Goal: Transaction & Acquisition: Purchase product/service

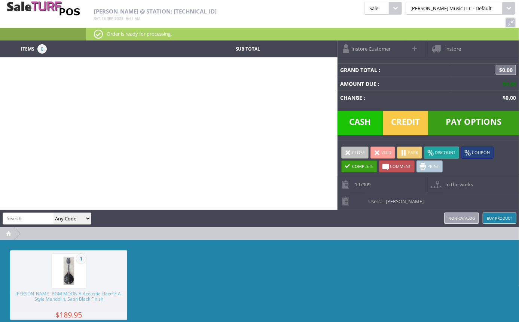
click at [405, 198] on span "-Vincent VanBebber" at bounding box center [403, 201] width 39 height 7
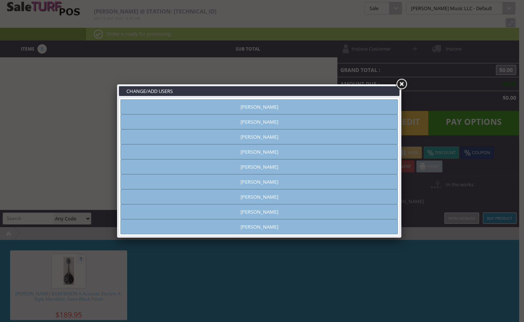
click at [403, 82] on link at bounding box center [401, 83] width 13 height 13
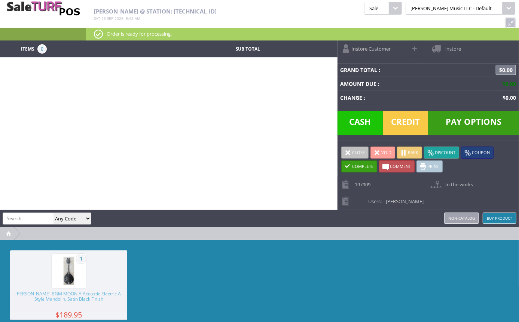
click at [395, 198] on span "-Vincent VanBebber" at bounding box center [403, 201] width 39 height 7
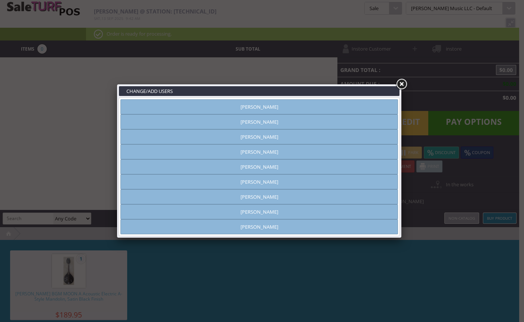
click at [271, 193] on link "Rich Newberry" at bounding box center [260, 196] width 278 height 15
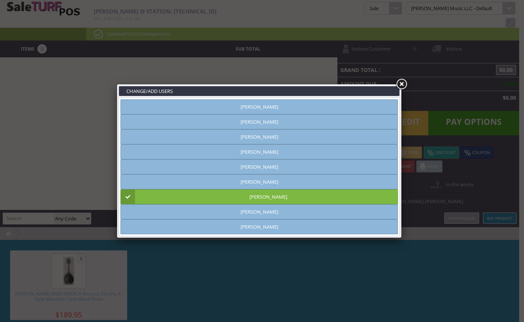
click at [402, 83] on link at bounding box center [401, 83] width 13 height 13
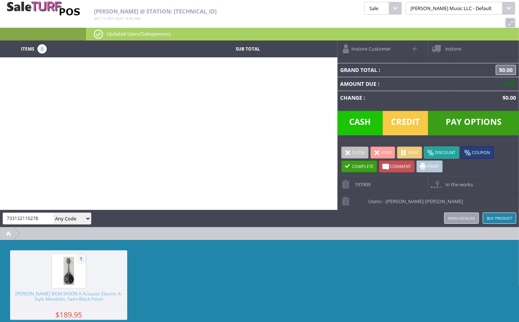
type input "733132110278"
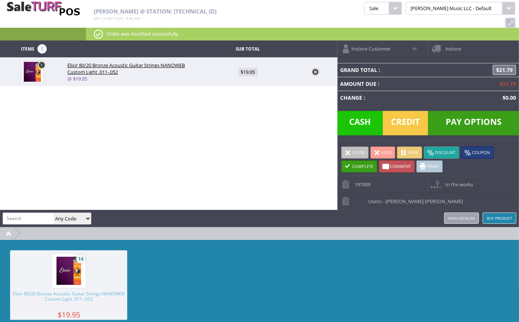
click at [36, 67] on img at bounding box center [32, 71] width 21 height 21
type input "1"
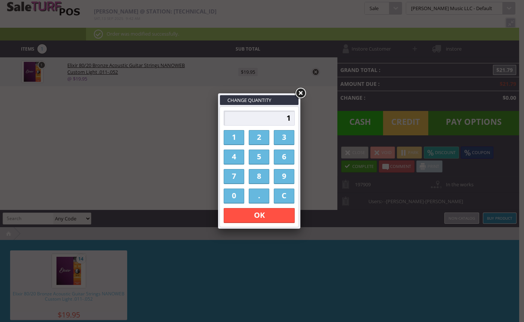
click at [293, 119] on input "1" at bounding box center [259, 117] width 71 height 15
click at [255, 135] on link "2" at bounding box center [259, 137] width 21 height 15
type input "2"
click at [259, 216] on link "OK" at bounding box center [259, 215] width 71 height 15
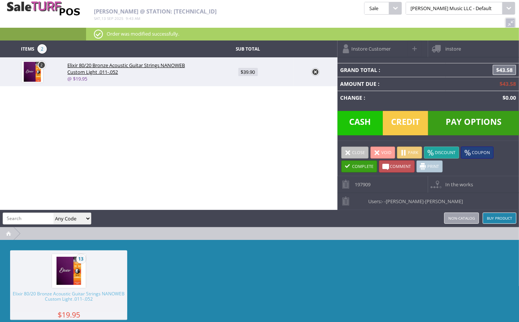
click at [357, 119] on span "Cash" at bounding box center [360, 123] width 45 height 24
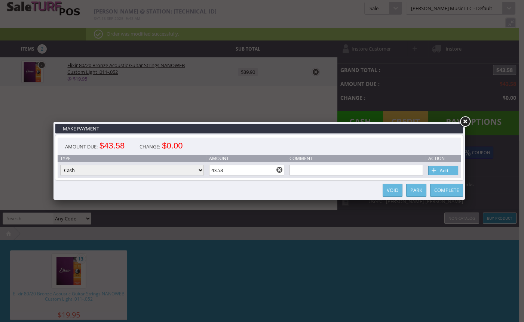
click at [465, 121] on link at bounding box center [465, 121] width 13 height 13
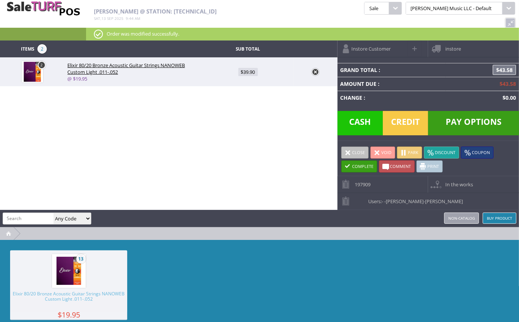
click at [362, 119] on span "Cash" at bounding box center [360, 123] width 45 height 24
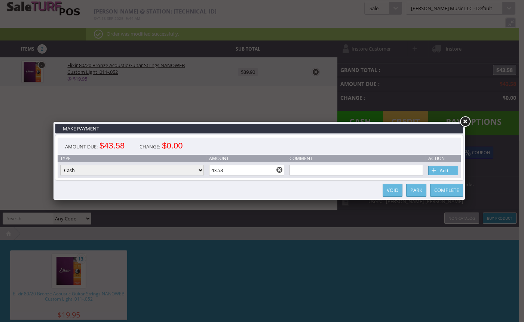
click at [454, 186] on link "Complete" at bounding box center [447, 189] width 33 height 13
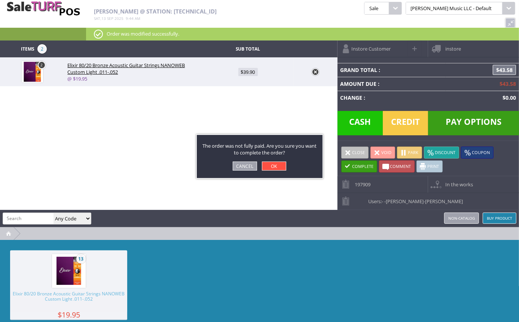
click at [277, 161] on link "OK" at bounding box center [274, 165] width 24 height 9
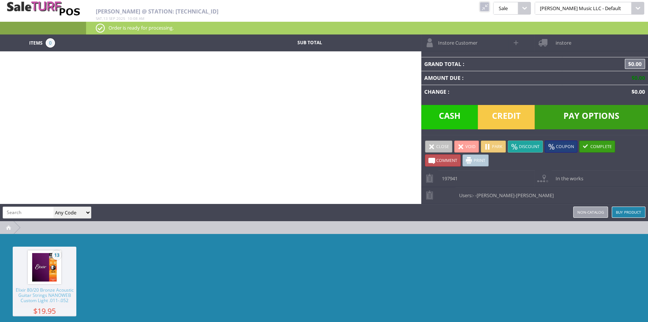
click at [490, 6] on link at bounding box center [485, 7] width 10 height 10
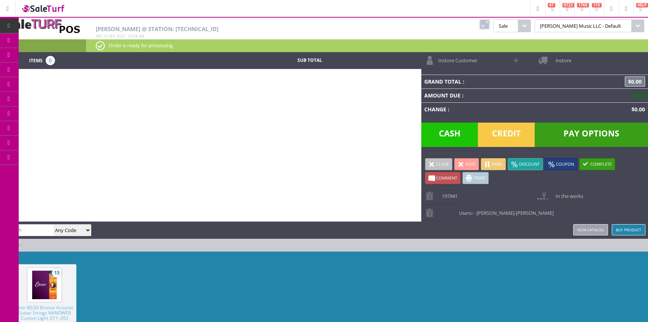
click at [52, 84] on span "Order List" at bounding box center [56, 84] width 22 height 7
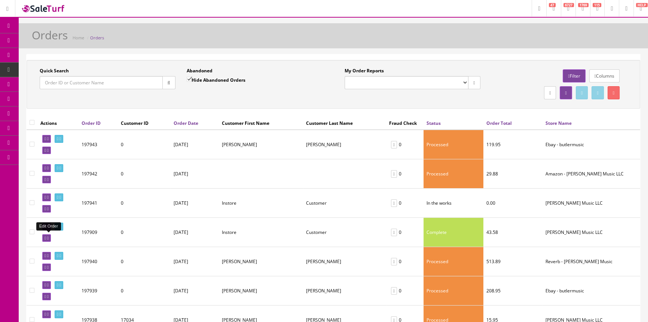
click at [46, 238] on icon at bounding box center [45, 238] width 1 height 4
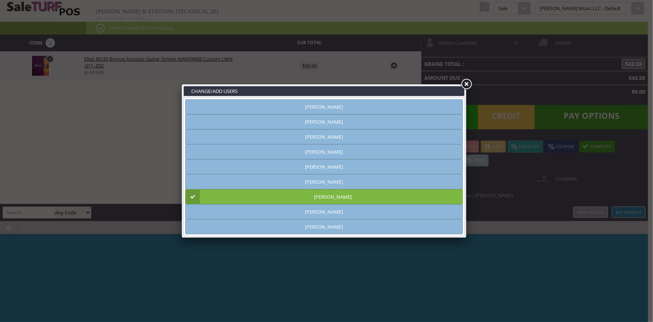
type input "amber helgren"
click at [466, 84] on link at bounding box center [466, 83] width 13 height 13
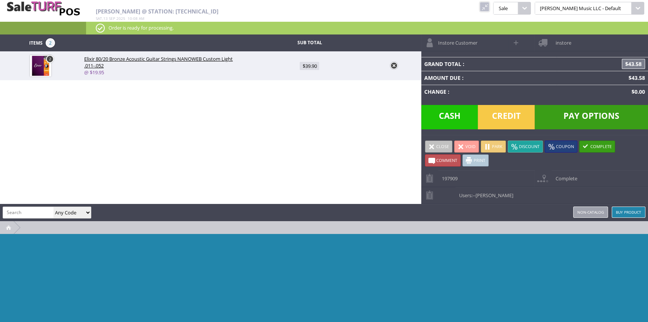
click at [490, 3] on link at bounding box center [485, 7] width 10 height 10
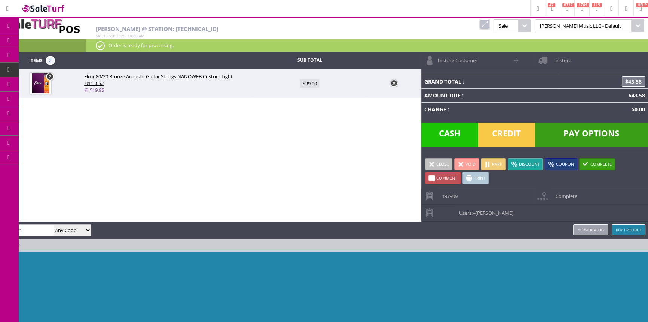
click at [52, 41] on span "Products" at bounding box center [55, 40] width 20 height 7
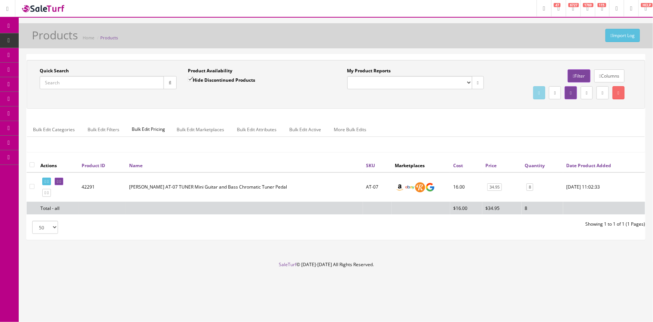
click at [79, 72] on link "POS Console" at bounding box center [58, 70] width 79 height 15
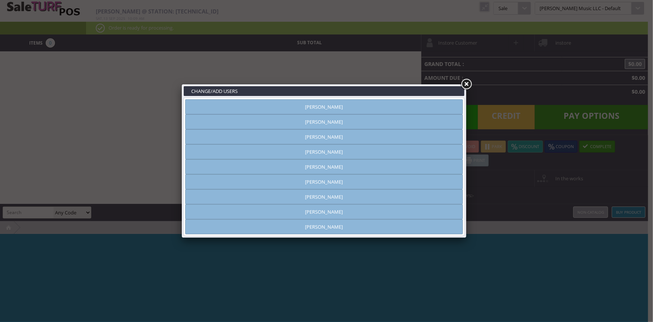
type input "[PERSON_NAME]"
click at [336, 122] on link "Andrew Nelson" at bounding box center [324, 121] width 278 height 15
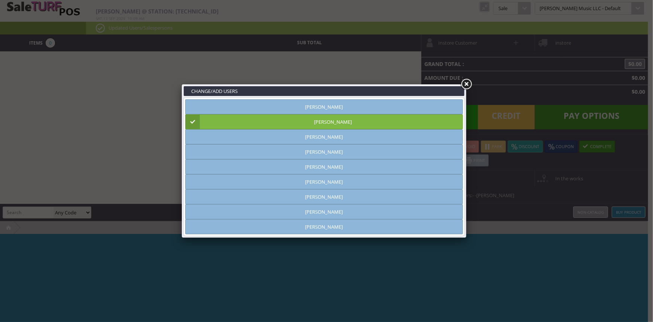
click at [466, 85] on link at bounding box center [466, 83] width 13 height 13
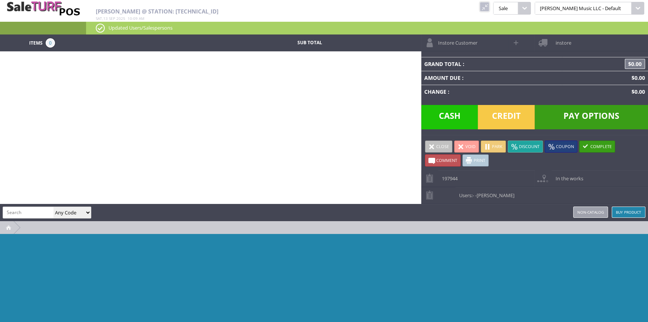
click at [490, 11] on link at bounding box center [485, 7] width 10 height 10
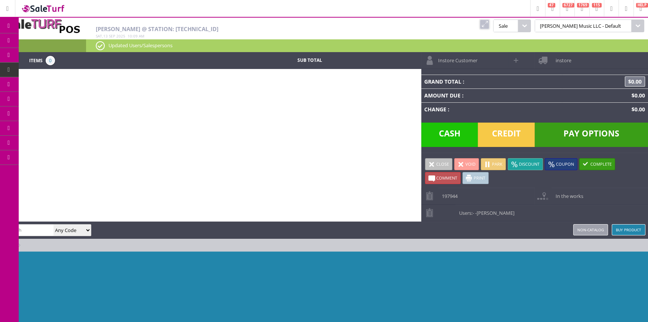
click at [65, 42] on span "Products" at bounding box center [55, 40] width 20 height 7
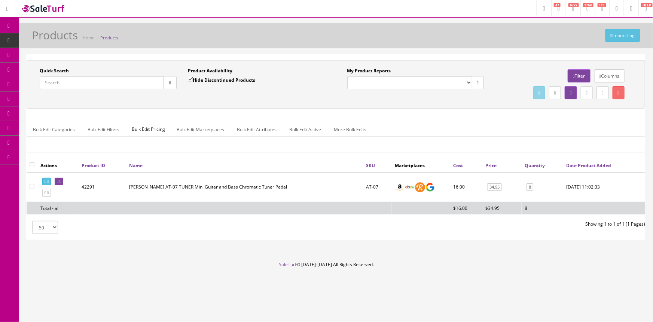
click at [52, 73] on link "POS Console" at bounding box center [58, 70] width 79 height 15
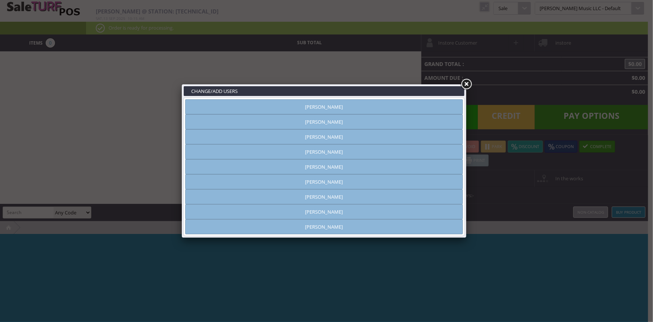
type input "[PERSON_NAME]"
click at [378, 121] on link "[PERSON_NAME]" at bounding box center [324, 121] width 278 height 15
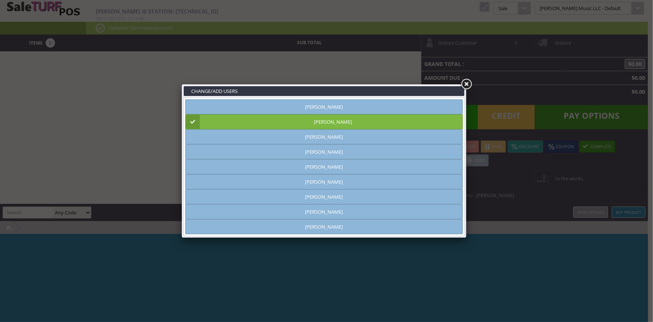
click at [468, 85] on link at bounding box center [466, 83] width 13 height 13
